Goal: Information Seeking & Learning: Learn about a topic

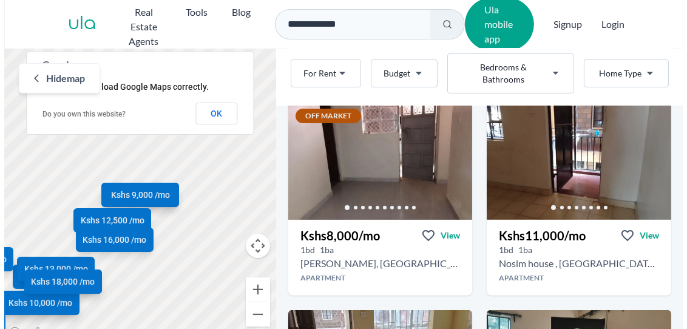
scroll to position [280, 0]
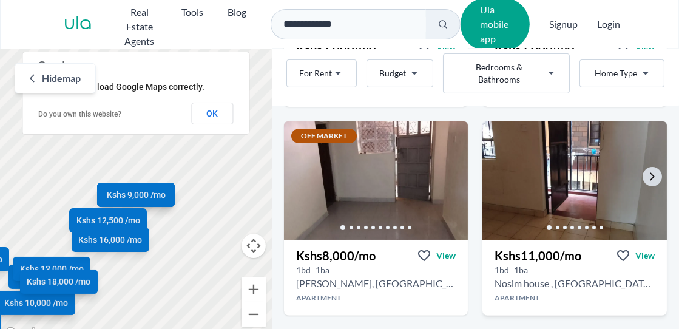
click at [585, 155] on img at bounding box center [575, 180] width 194 height 124
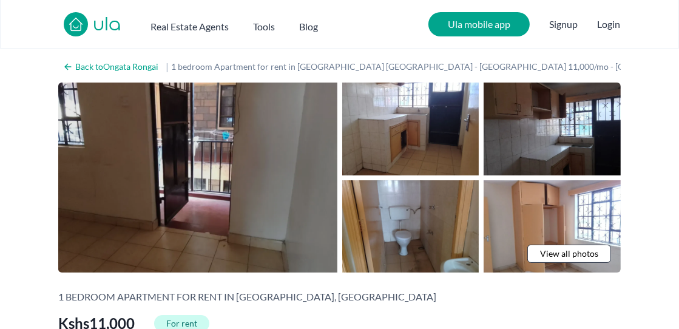
click at [307, 188] on img at bounding box center [197, 178] width 279 height 190
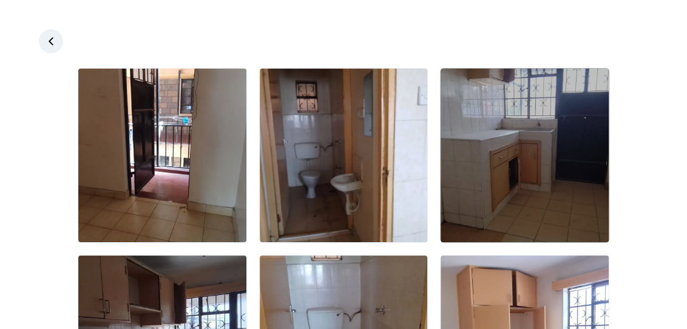
click at [470, 165] on img at bounding box center [525, 156] width 168 height 174
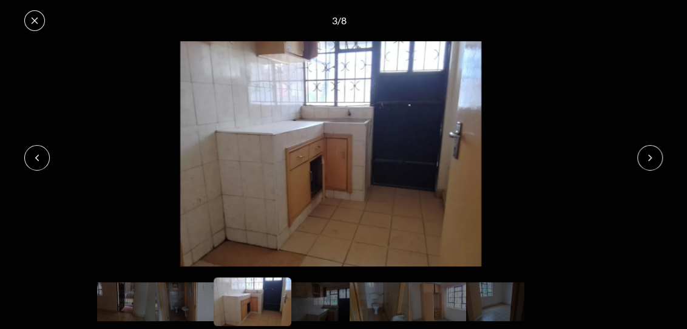
click at [651, 152] on button at bounding box center [649, 157] width 25 height 25
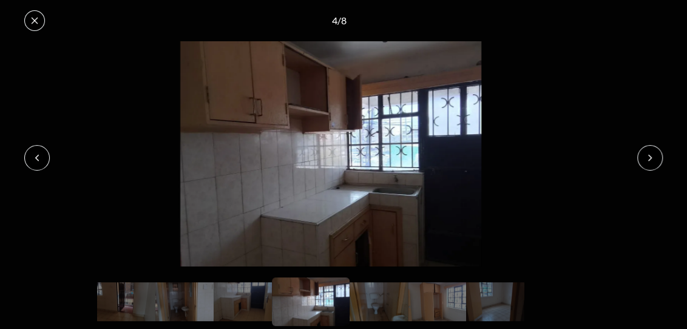
click at [651, 152] on button at bounding box center [649, 157] width 25 height 25
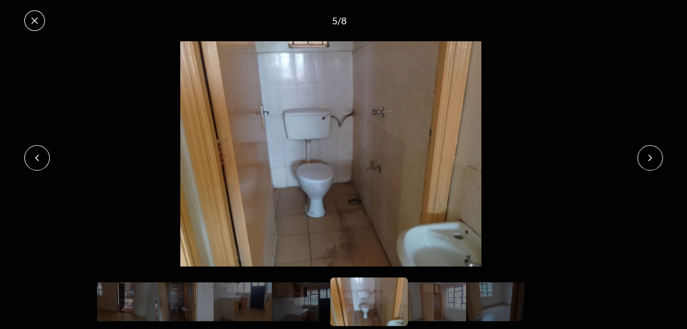
click at [651, 152] on button at bounding box center [649, 157] width 25 height 25
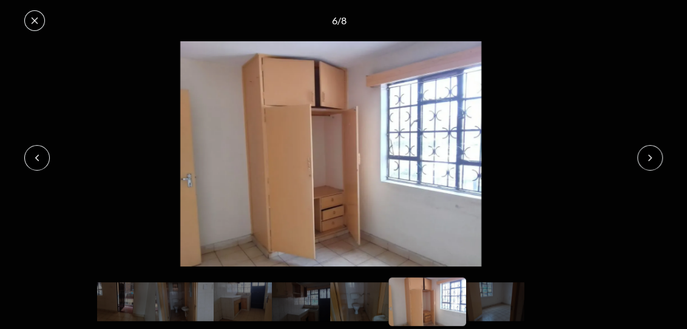
click at [651, 152] on button at bounding box center [649, 157] width 25 height 25
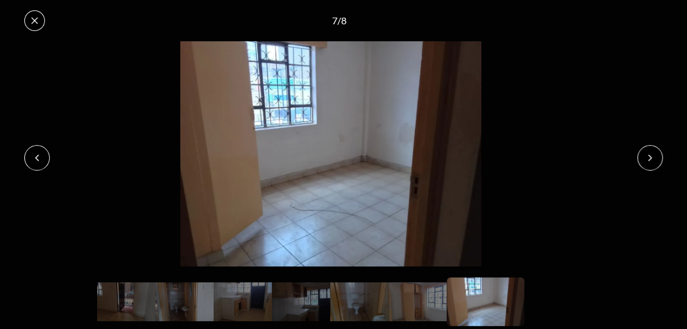
click at [651, 152] on button at bounding box center [649, 157] width 25 height 25
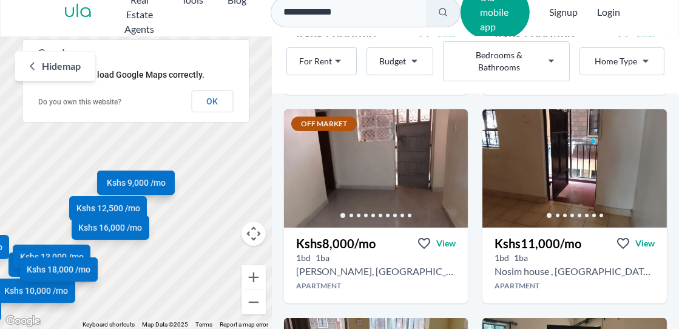
scroll to position [301, 0]
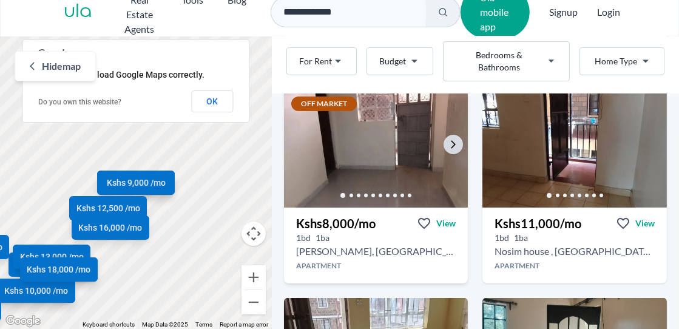
click at [304, 183] on div at bounding box center [376, 195] width 185 height 24
click at [449, 140] on icon "Go to the next property image" at bounding box center [454, 145] width 10 height 10
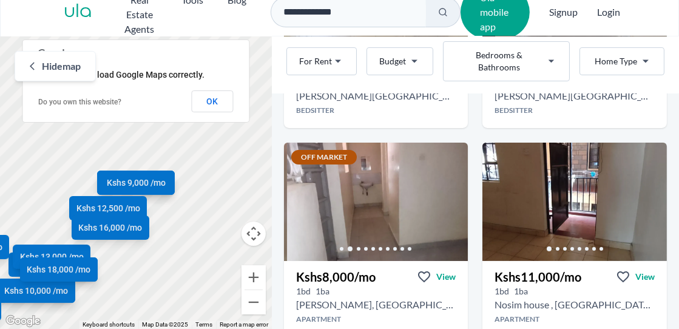
scroll to position [240, 0]
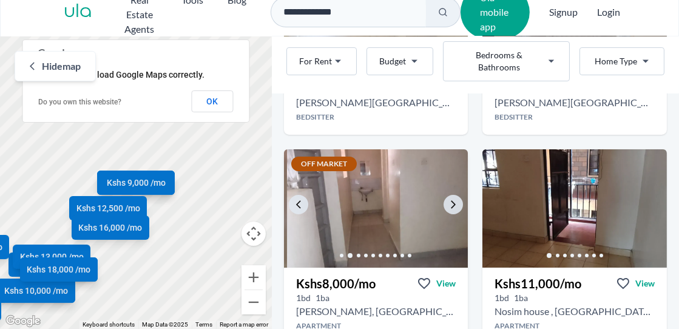
click at [376, 177] on img at bounding box center [380, 208] width 194 height 124
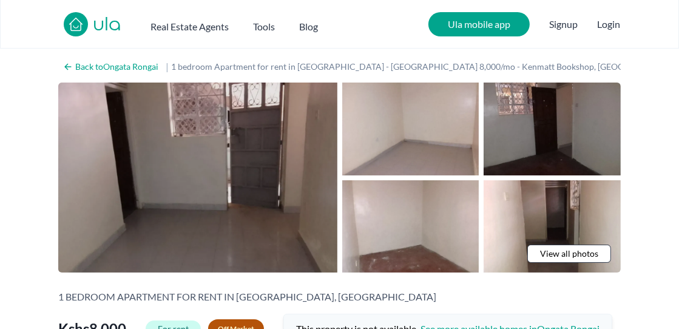
click at [326, 189] on img at bounding box center [197, 178] width 279 height 190
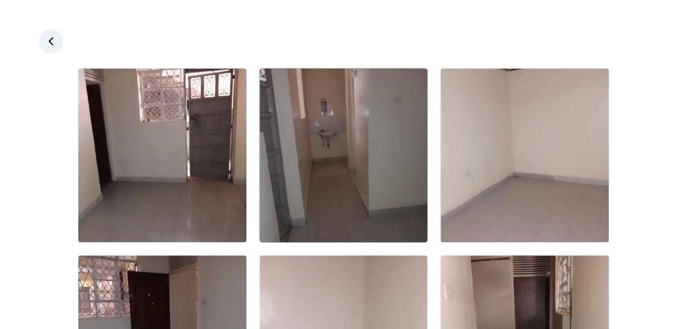
click at [314, 171] on img at bounding box center [344, 156] width 168 height 174
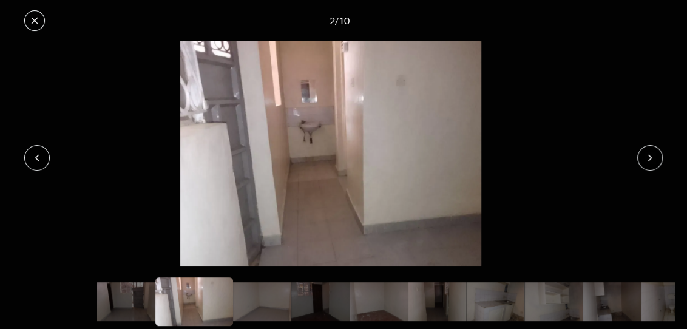
click at [42, 161] on button at bounding box center [36, 157] width 25 height 25
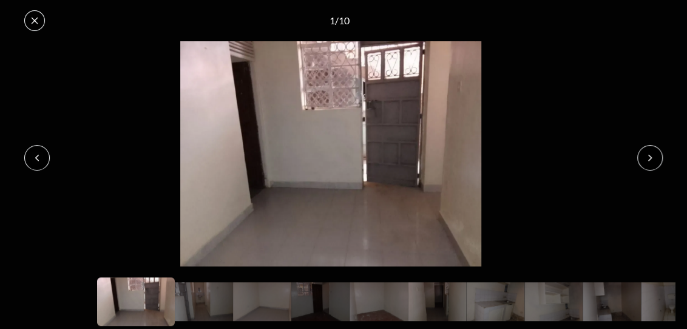
click at [650, 160] on icon at bounding box center [650, 158] width 10 height 10
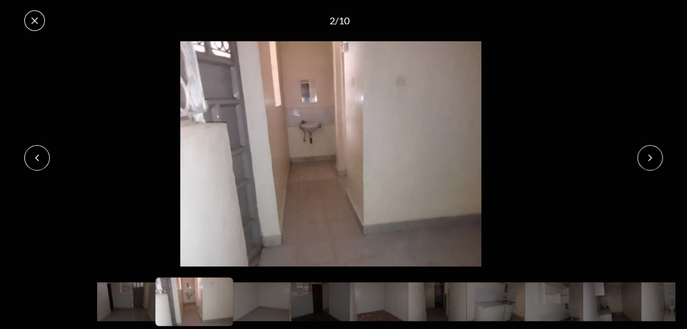
click at [650, 160] on icon at bounding box center [650, 158] width 10 height 10
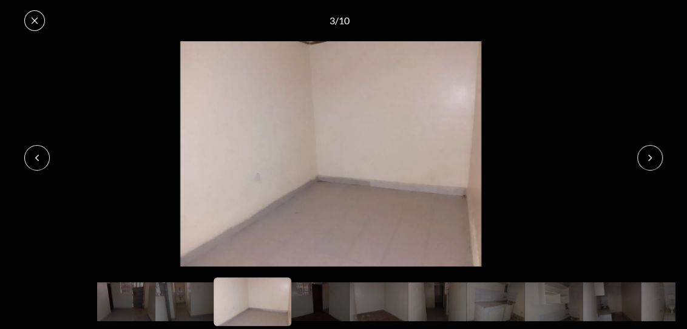
click at [650, 160] on icon at bounding box center [650, 158] width 10 height 10
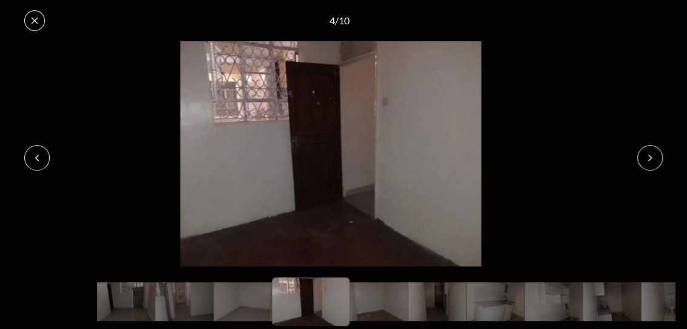
click at [650, 160] on icon at bounding box center [650, 158] width 10 height 10
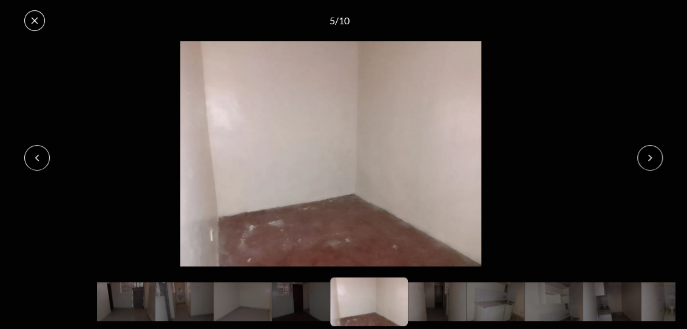
click at [650, 160] on icon at bounding box center [650, 158] width 10 height 10
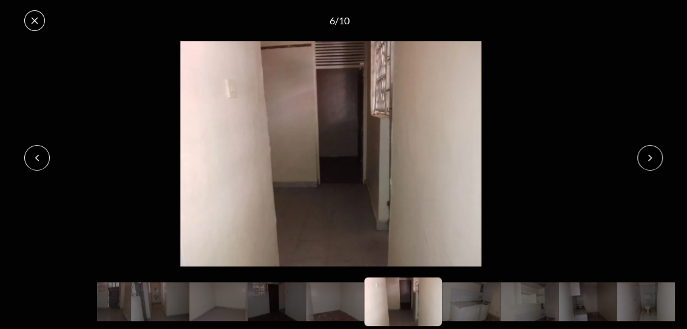
click at [650, 160] on icon at bounding box center [650, 158] width 10 height 10
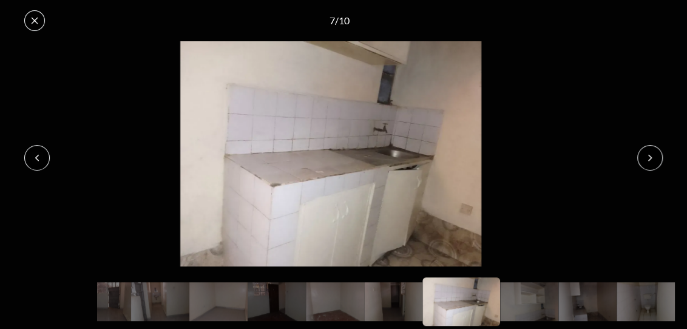
click at [650, 160] on icon at bounding box center [650, 158] width 10 height 10
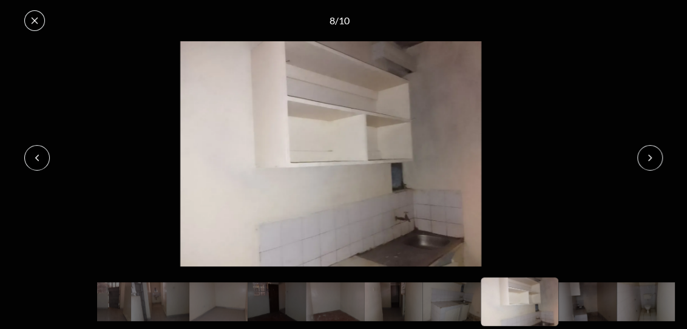
click at [650, 160] on icon at bounding box center [650, 158] width 10 height 10
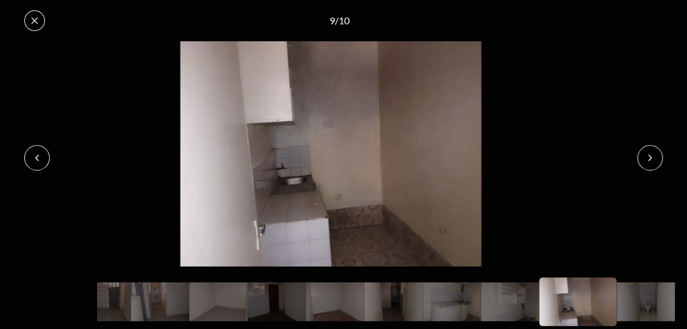
click at [650, 160] on icon at bounding box center [650, 158] width 10 height 10
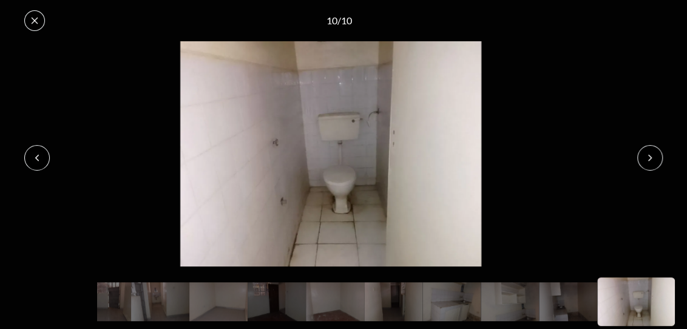
click at [650, 160] on icon at bounding box center [650, 158] width 10 height 10
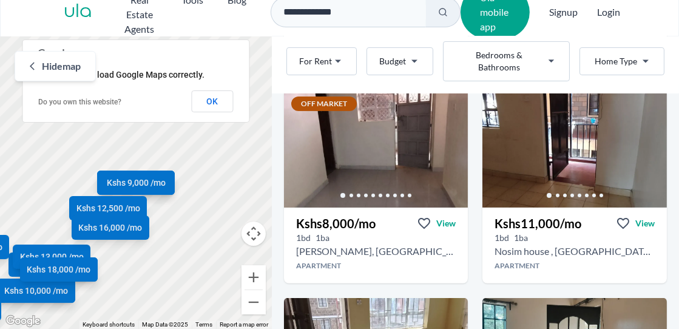
scroll to position [280, 0]
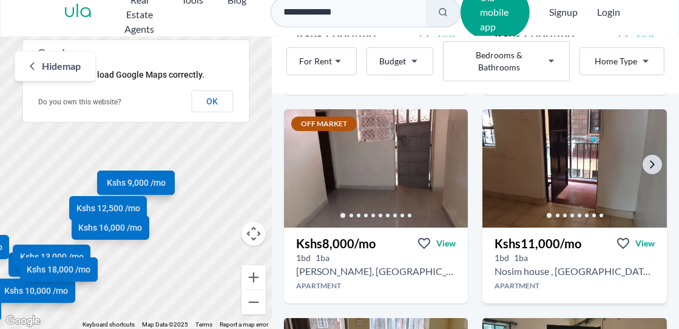
click at [591, 135] on img at bounding box center [575, 168] width 194 height 124
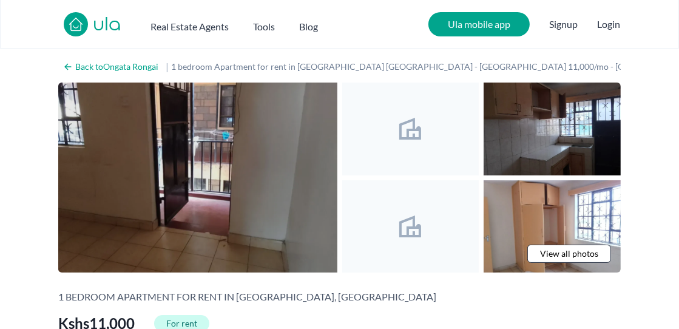
click at [313, 172] on img at bounding box center [197, 178] width 279 height 190
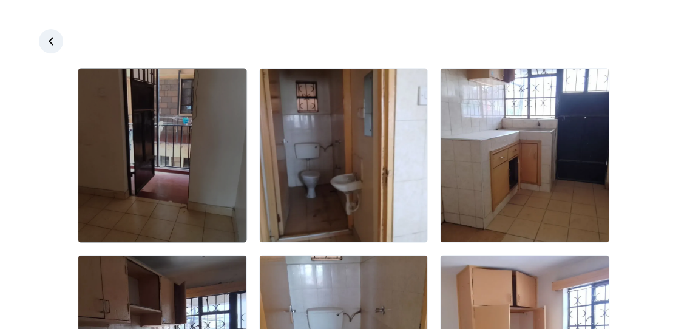
click at [222, 167] on img at bounding box center [162, 156] width 168 height 174
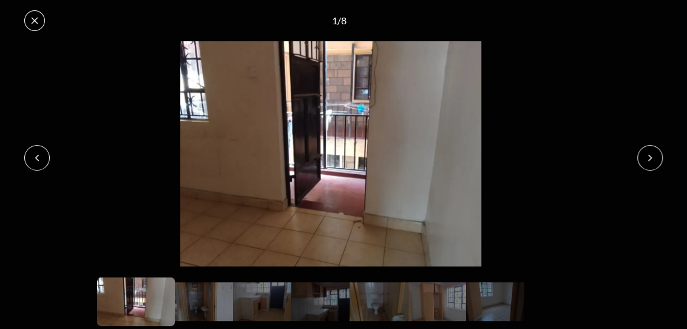
click at [651, 159] on icon at bounding box center [650, 158] width 10 height 10
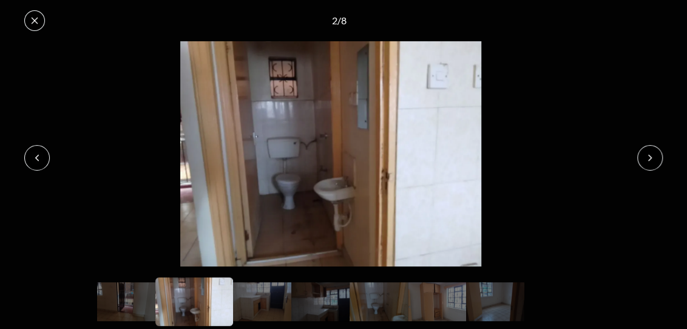
click at [651, 159] on icon at bounding box center [650, 158] width 10 height 10
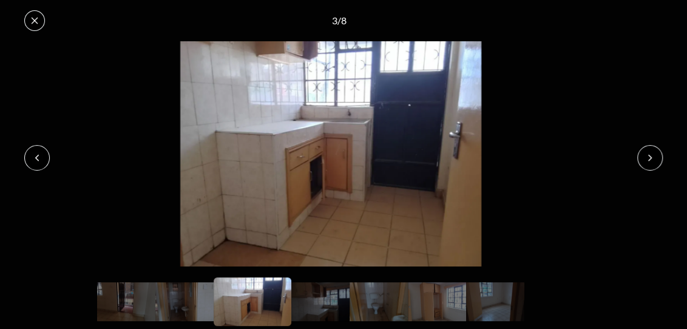
click at [651, 159] on icon at bounding box center [650, 158] width 10 height 10
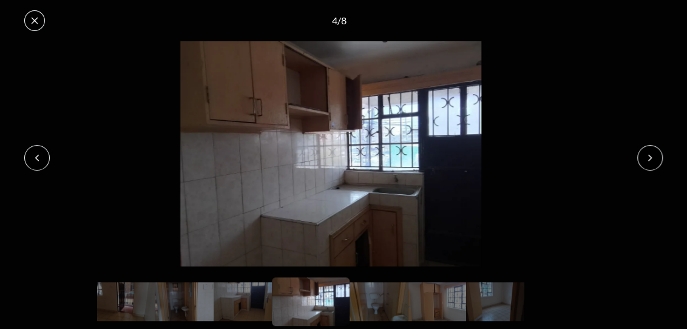
click at [651, 159] on icon at bounding box center [650, 158] width 10 height 10
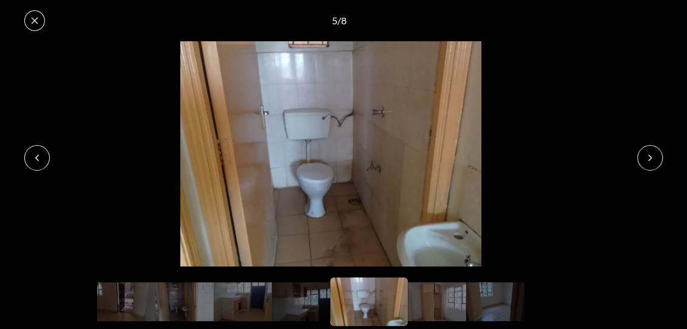
click at [651, 159] on icon at bounding box center [650, 158] width 10 height 10
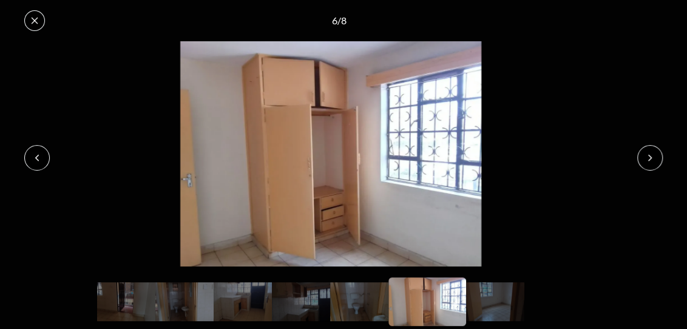
click at [651, 159] on icon at bounding box center [650, 158] width 10 height 10
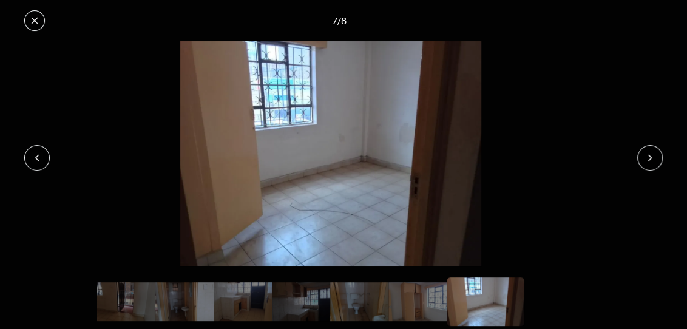
click at [651, 159] on icon at bounding box center [650, 158] width 10 height 10
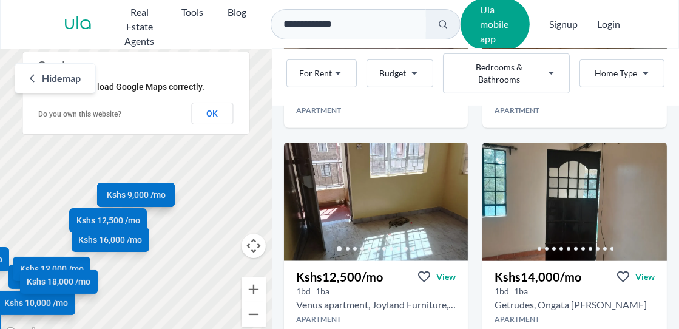
scroll to position [488, 0]
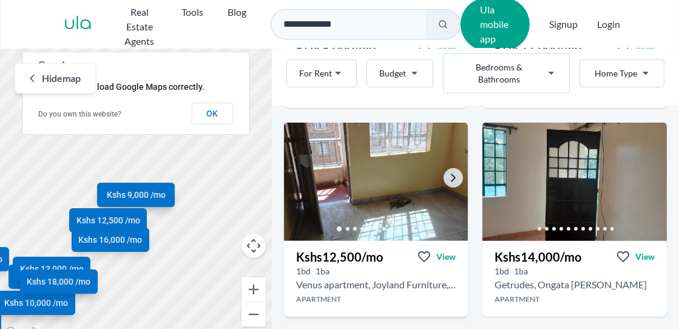
click at [372, 166] on img at bounding box center [376, 182] width 194 height 124
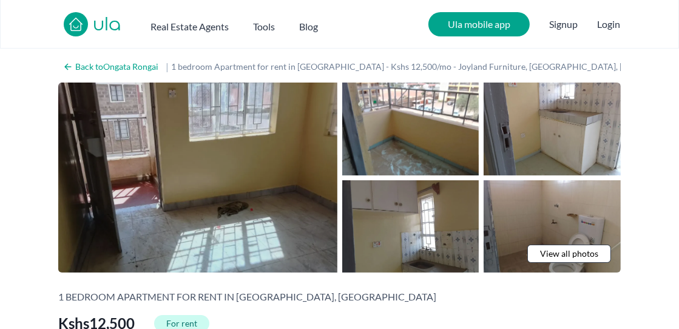
click at [327, 173] on img at bounding box center [197, 178] width 279 height 190
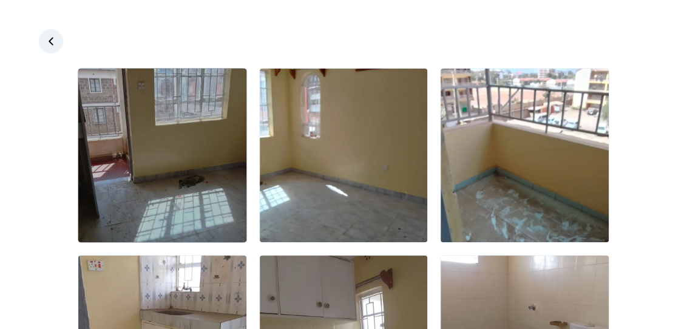
click at [228, 169] on img at bounding box center [162, 156] width 168 height 174
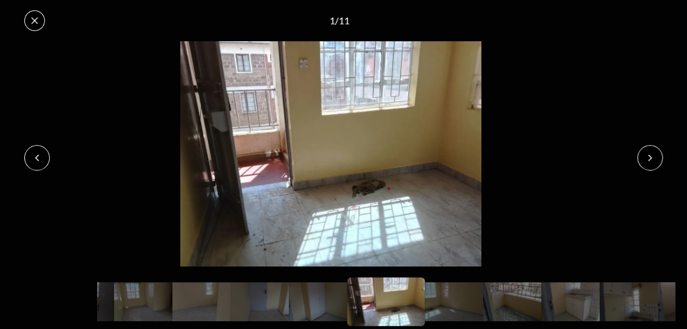
click at [651, 157] on icon at bounding box center [650, 157] width 3 height 5
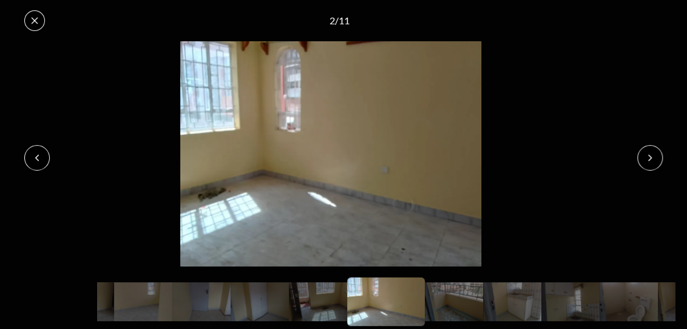
click at [651, 157] on icon at bounding box center [650, 157] width 3 height 5
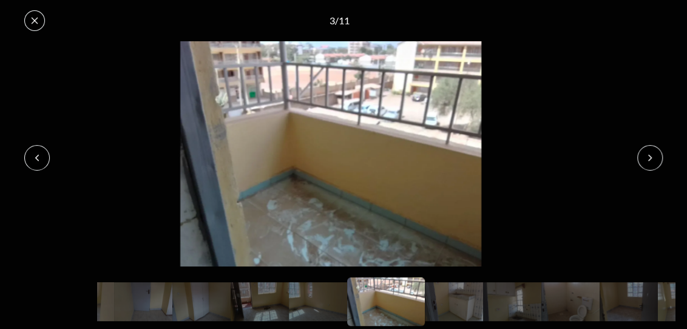
click at [651, 157] on icon at bounding box center [650, 157] width 3 height 5
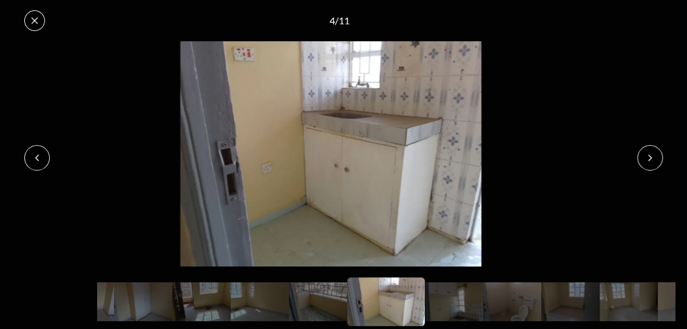
click at [651, 157] on icon at bounding box center [650, 157] width 3 height 5
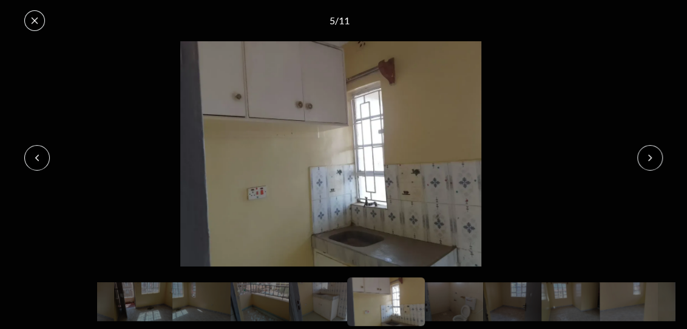
click at [651, 157] on icon at bounding box center [650, 157] width 3 height 5
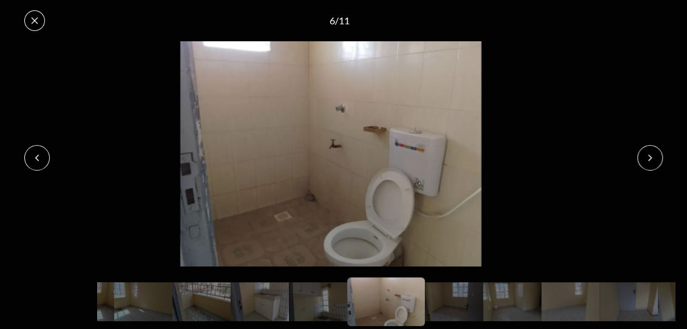
click at [651, 157] on icon at bounding box center [650, 157] width 3 height 5
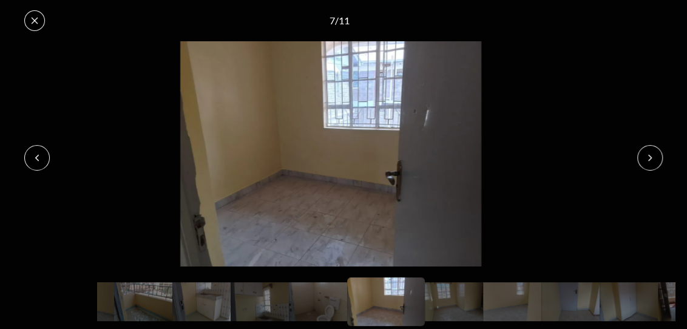
click at [37, 20] on icon at bounding box center [35, 21] width 10 height 10
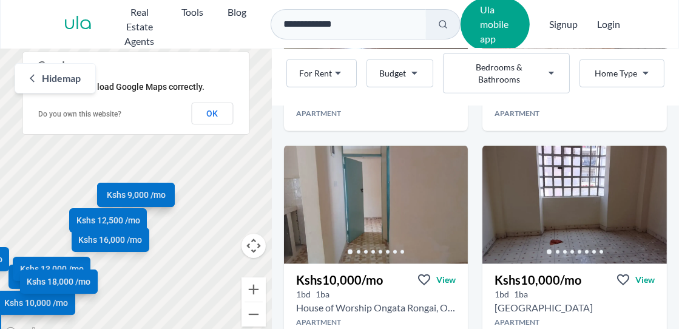
scroll to position [889, 0]
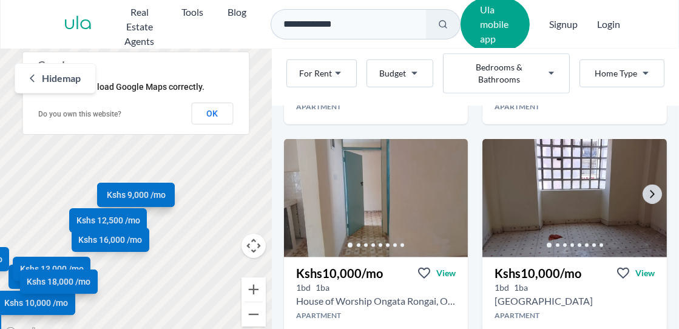
click at [588, 173] on img at bounding box center [575, 198] width 194 height 124
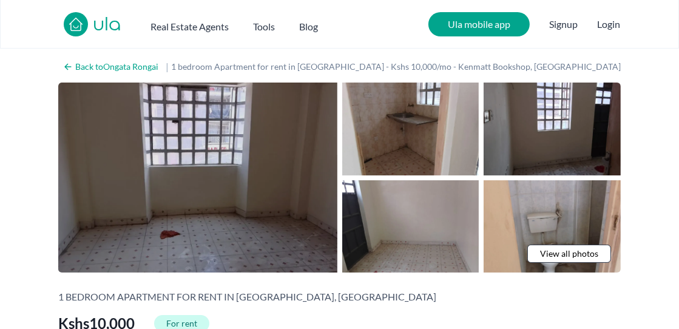
click at [277, 219] on img at bounding box center [197, 178] width 279 height 190
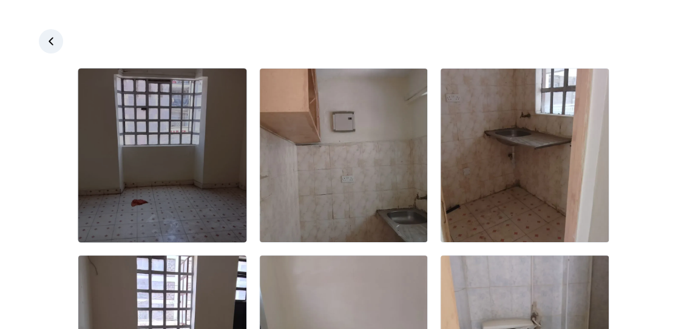
drag, startPoint x: 277, startPoint y: 219, endPoint x: 202, endPoint y: 179, distance: 85.0
click at [202, 179] on img at bounding box center [162, 156] width 168 height 174
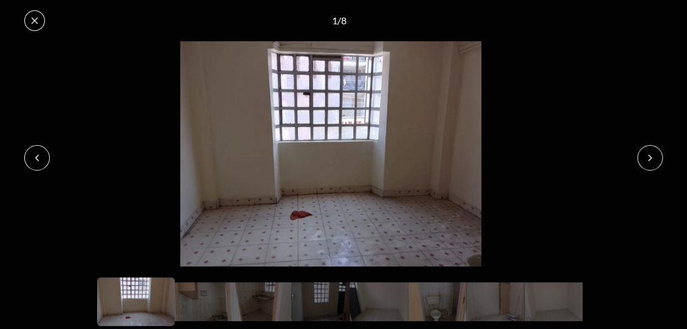
click at [653, 158] on icon at bounding box center [650, 158] width 10 height 10
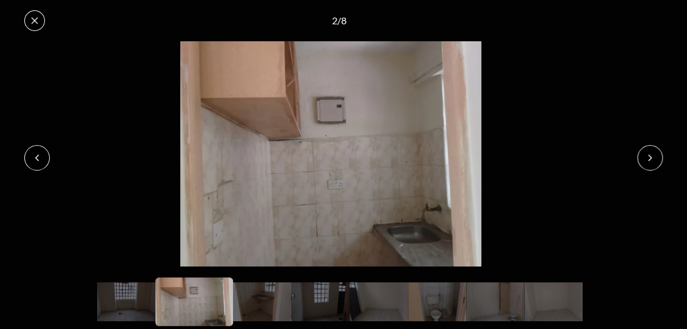
click at [653, 158] on icon at bounding box center [650, 158] width 10 height 10
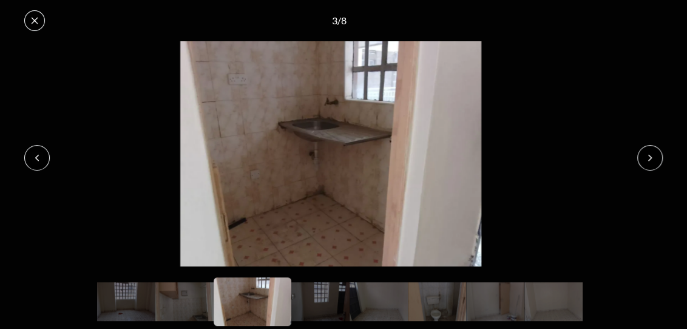
click at [653, 158] on icon at bounding box center [650, 158] width 10 height 10
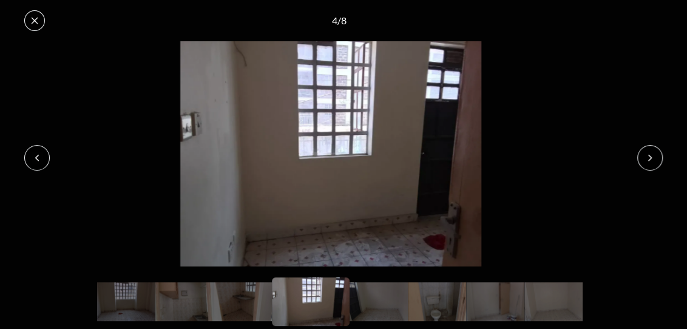
click at [653, 158] on icon at bounding box center [650, 158] width 10 height 10
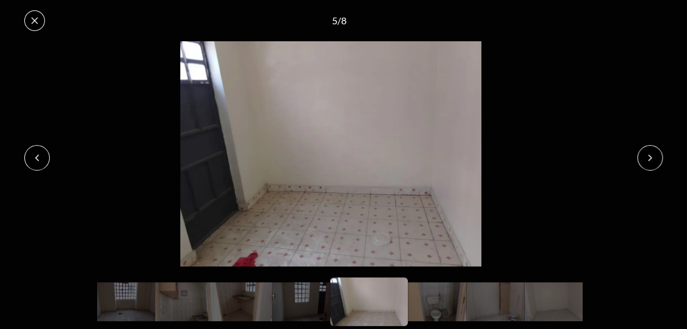
click at [647, 157] on icon at bounding box center [650, 158] width 10 height 10
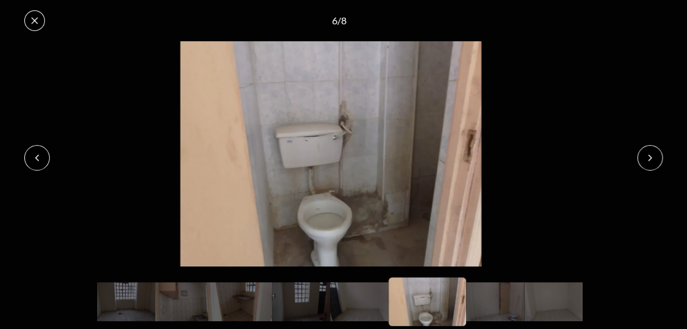
click at [647, 157] on icon at bounding box center [650, 158] width 10 height 10
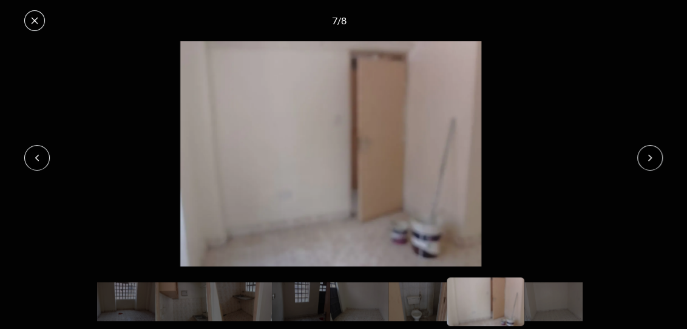
click at [647, 157] on icon at bounding box center [650, 158] width 10 height 10
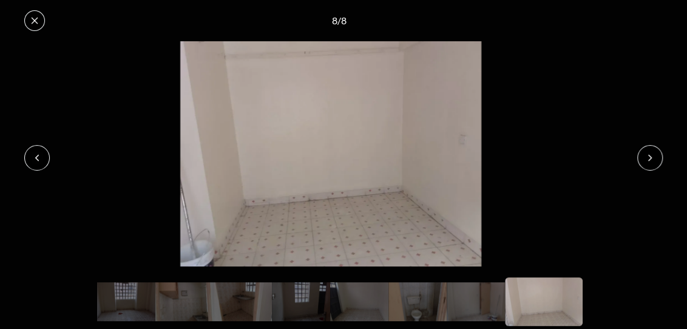
click at [647, 157] on icon at bounding box center [650, 158] width 10 height 10
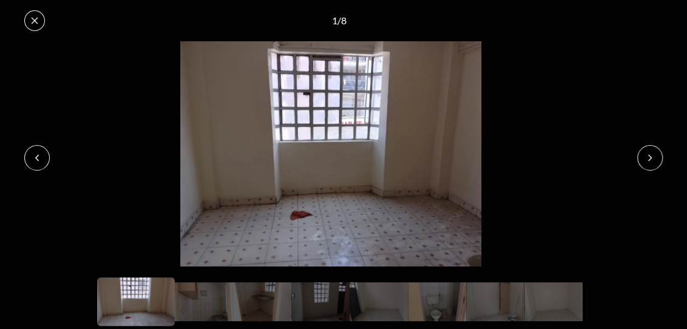
click at [36, 18] on icon at bounding box center [35, 21] width 7 height 7
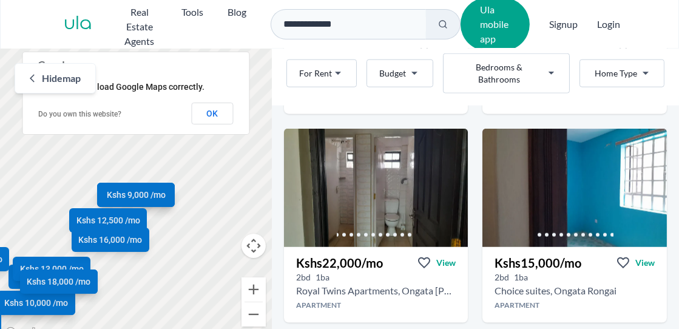
scroll to position [1311, 0]
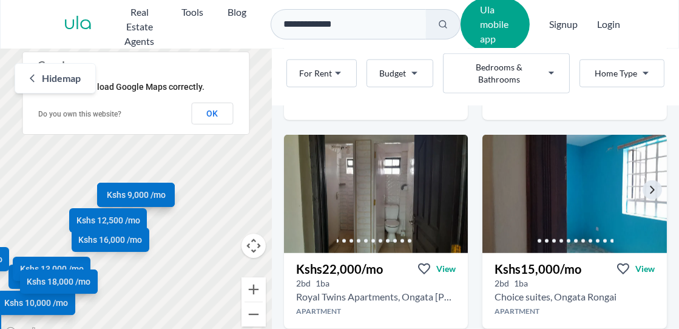
click at [594, 182] on img at bounding box center [575, 194] width 194 height 124
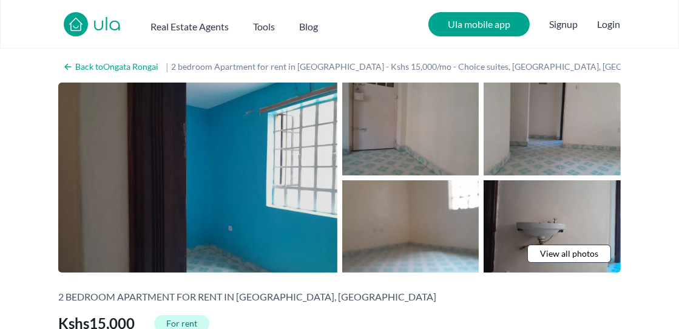
click at [279, 175] on img at bounding box center [197, 178] width 279 height 190
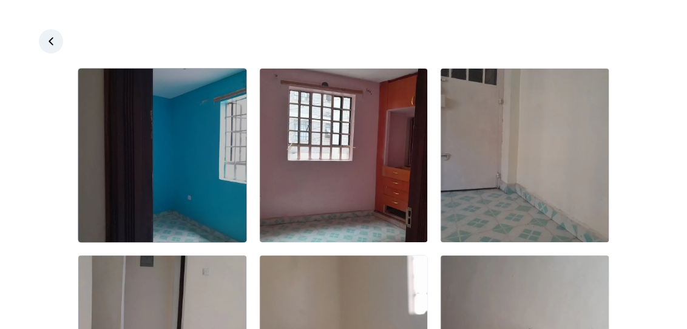
drag, startPoint x: 279, startPoint y: 175, endPoint x: 220, endPoint y: 165, distance: 60.5
click at [220, 165] on img at bounding box center [162, 156] width 168 height 174
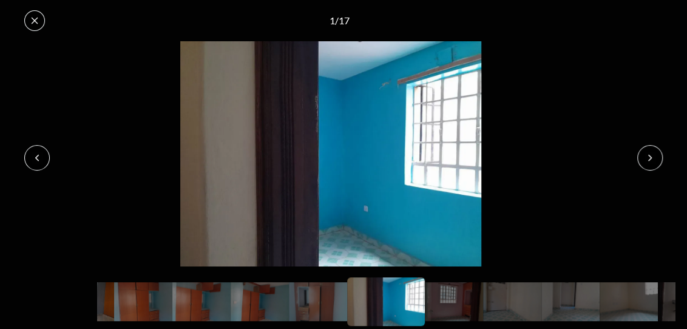
click at [651, 154] on icon at bounding box center [650, 158] width 10 height 10
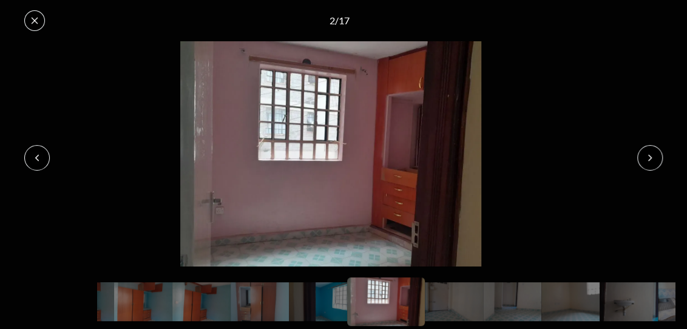
click at [651, 154] on icon at bounding box center [650, 158] width 10 height 10
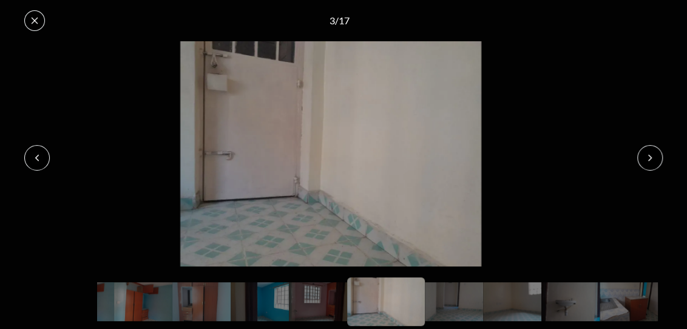
click at [651, 153] on icon at bounding box center [650, 158] width 10 height 10
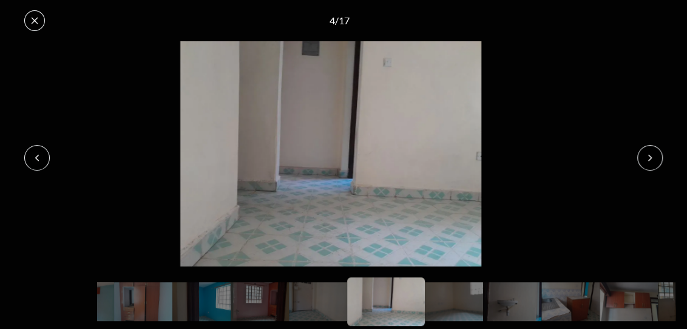
click at [651, 153] on icon at bounding box center [650, 158] width 10 height 10
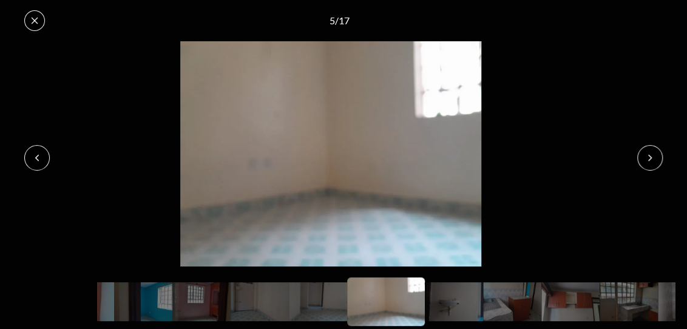
click at [651, 153] on icon at bounding box center [650, 158] width 10 height 10
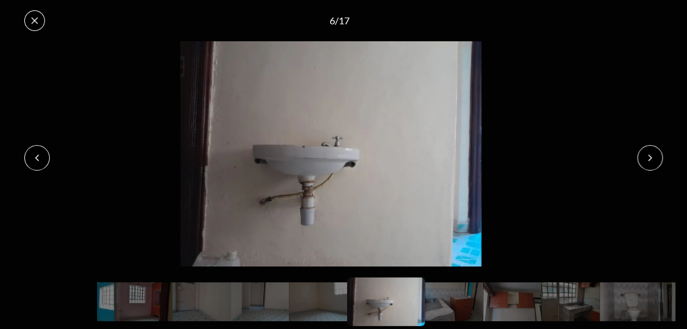
click at [651, 153] on icon at bounding box center [650, 158] width 10 height 10
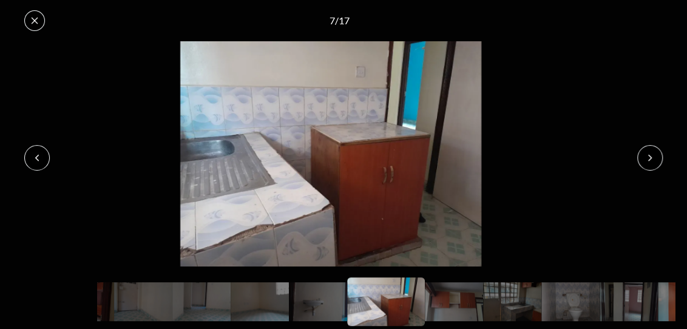
click at [651, 153] on icon at bounding box center [650, 158] width 10 height 10
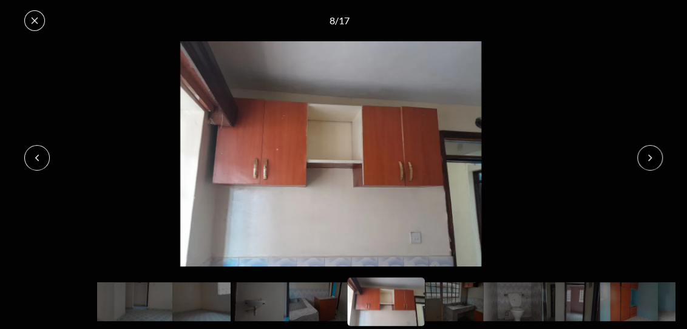
click at [651, 153] on icon at bounding box center [650, 158] width 10 height 10
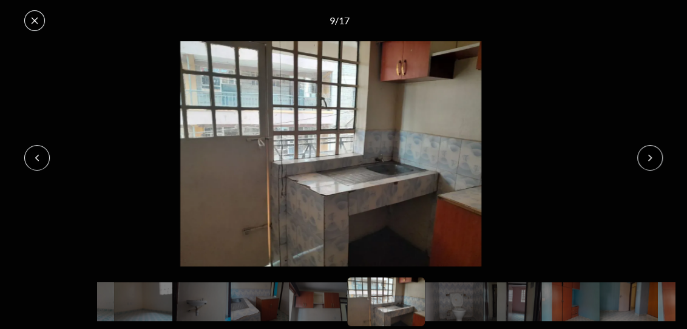
click at [651, 153] on icon at bounding box center [650, 158] width 10 height 10
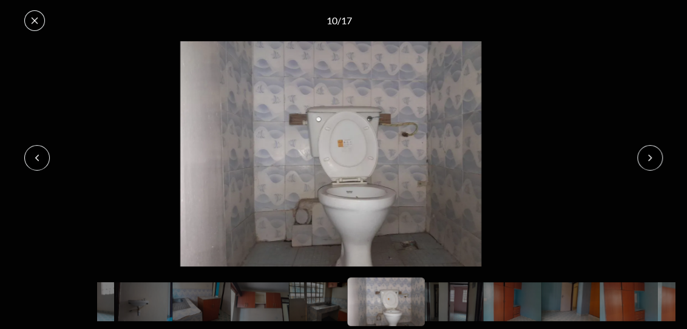
click at [651, 153] on icon at bounding box center [650, 158] width 10 height 10
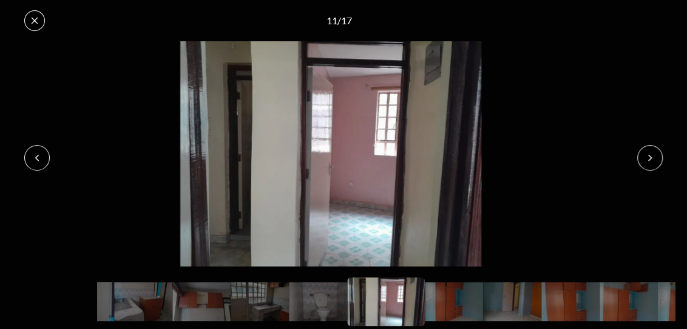
click at [651, 153] on icon at bounding box center [650, 158] width 10 height 10
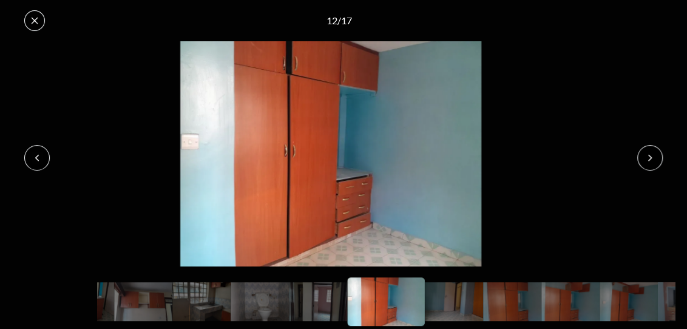
click at [651, 153] on icon at bounding box center [650, 158] width 10 height 10
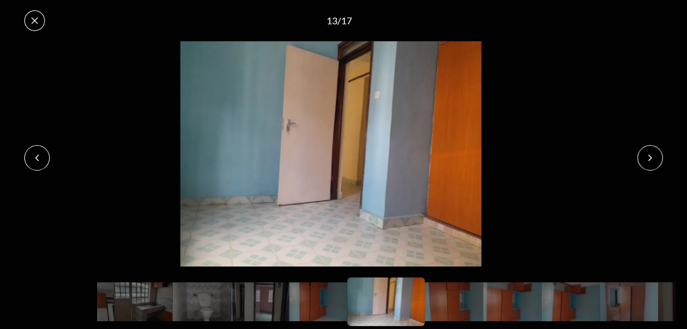
click at [651, 153] on icon at bounding box center [650, 158] width 10 height 10
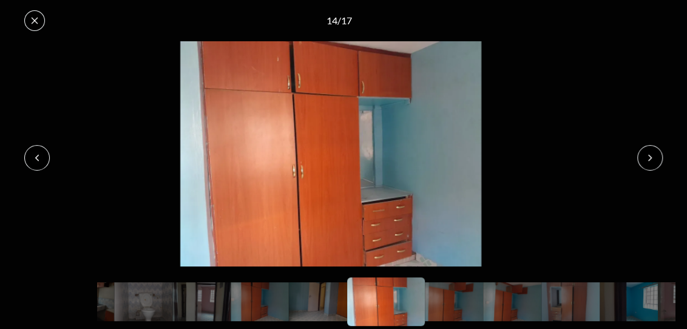
click at [651, 153] on icon at bounding box center [650, 158] width 10 height 10
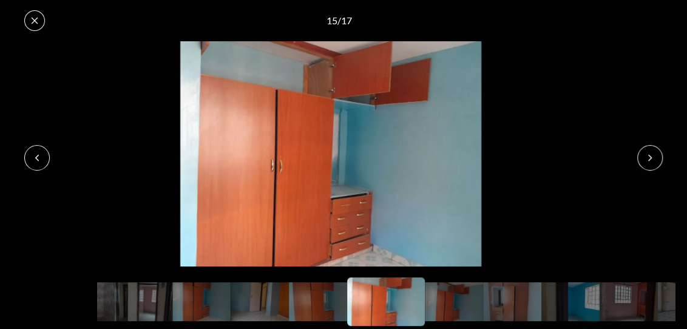
click at [651, 153] on icon at bounding box center [650, 158] width 10 height 10
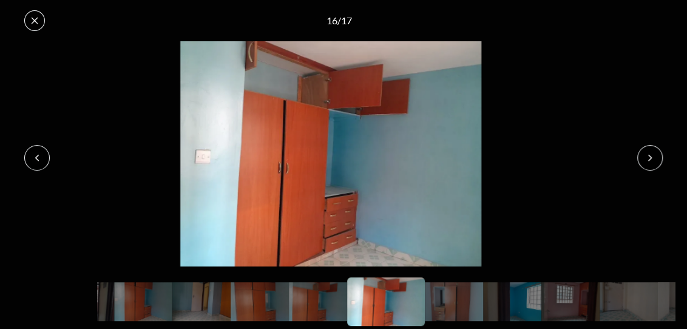
click at [651, 153] on icon at bounding box center [650, 158] width 10 height 10
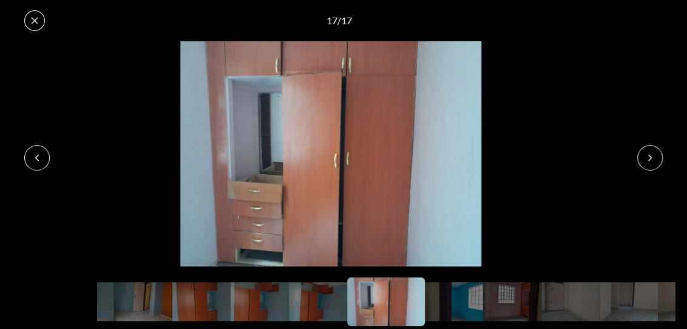
click at [651, 153] on icon at bounding box center [650, 158] width 10 height 10
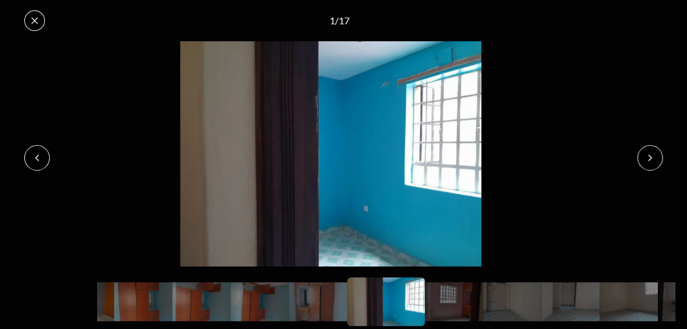
click at [651, 153] on icon at bounding box center [650, 158] width 10 height 10
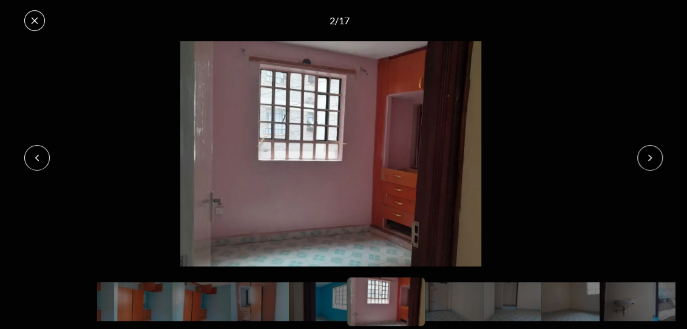
click at [651, 153] on icon at bounding box center [650, 158] width 10 height 10
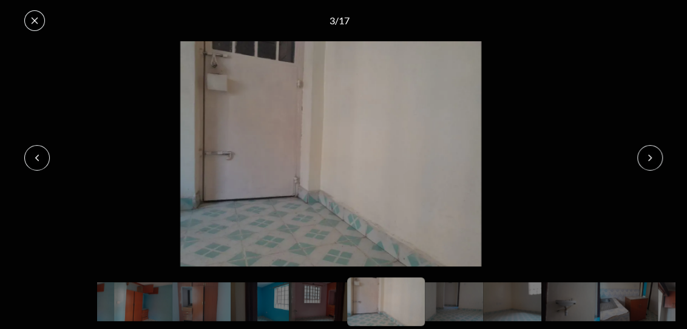
click at [32, 24] on icon at bounding box center [35, 21] width 10 height 10
